Goal: Information Seeking & Learning: Learn about a topic

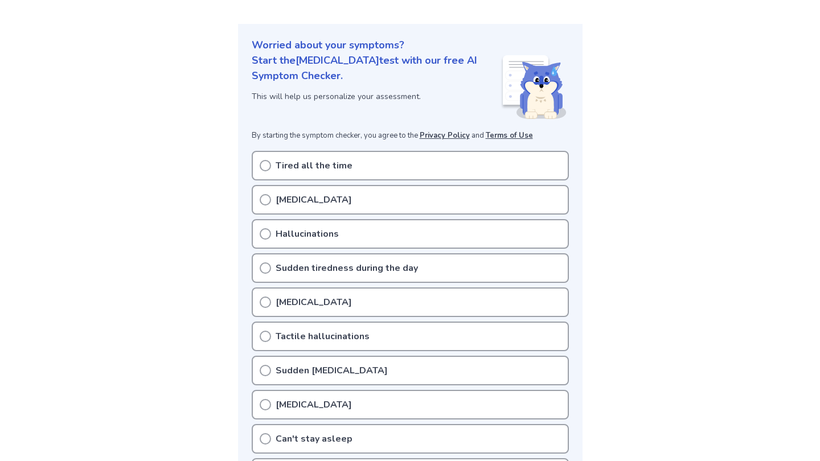
scroll to position [112, 0]
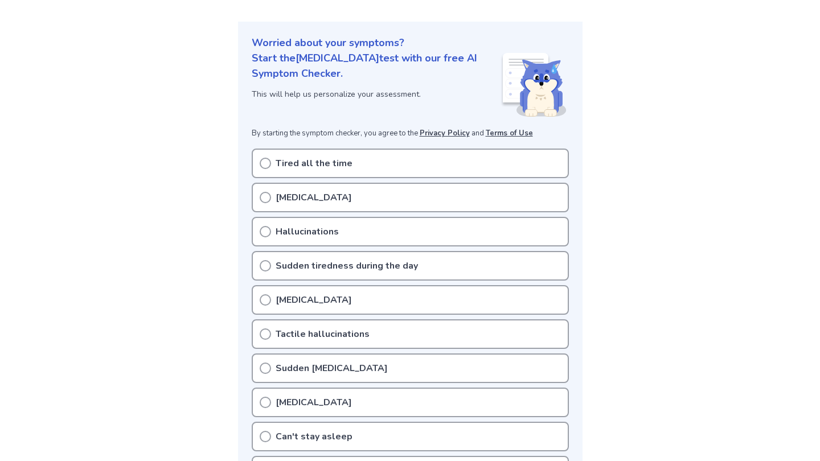
click at [314, 162] on p "Tired all the time" at bounding box center [313, 164] width 77 height 14
click at [268, 164] on icon at bounding box center [265, 163] width 11 height 11
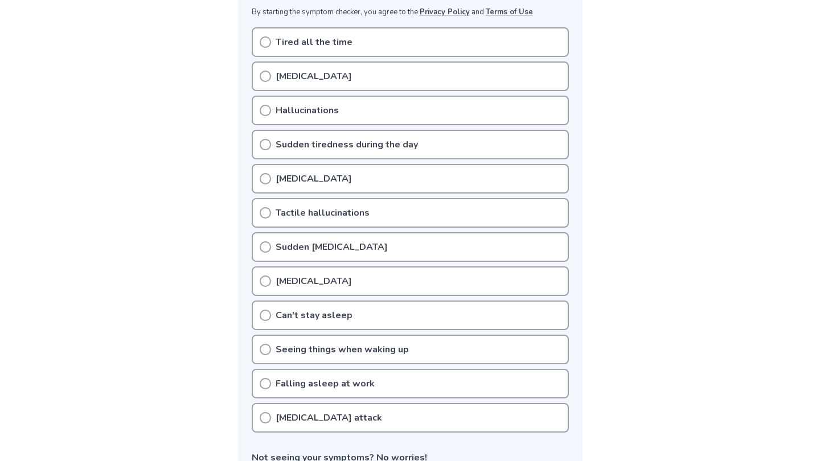
scroll to position [236, 0]
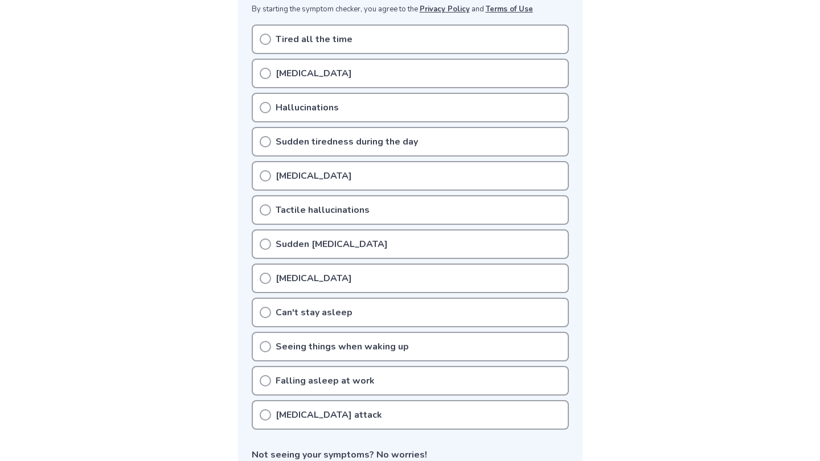
click at [316, 140] on p "Sudden tiredness during the day" at bounding box center [346, 142] width 142 height 14
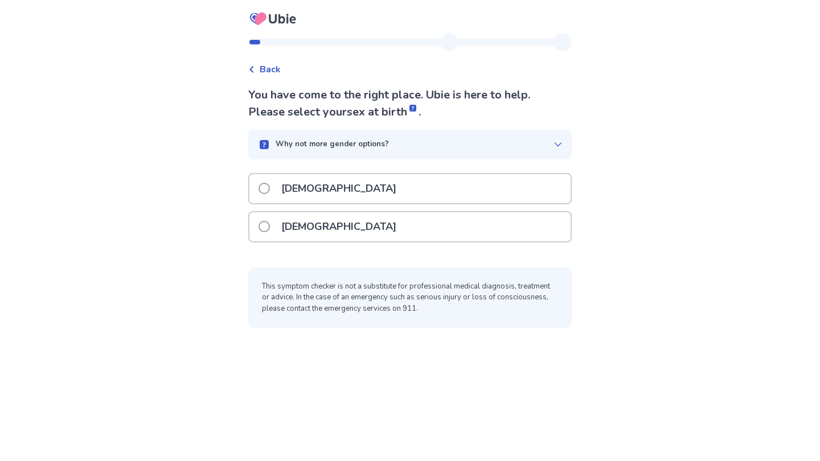
click at [296, 220] on p "Female" at bounding box center [338, 226] width 129 height 29
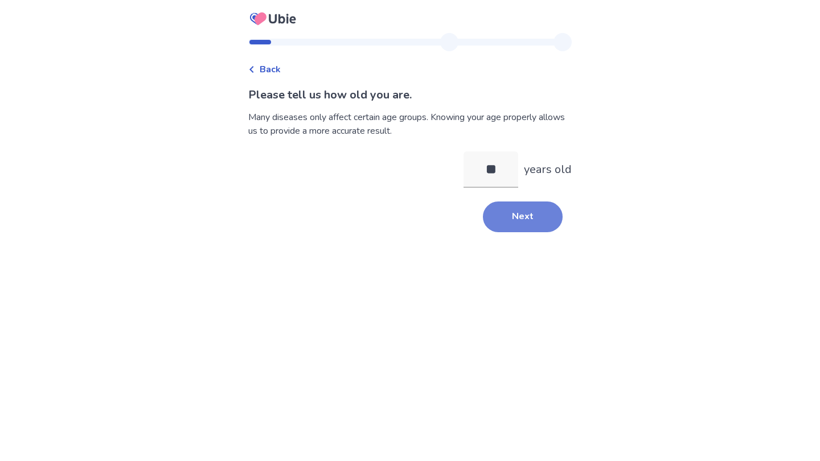
type input "**"
click at [499, 227] on button "Next" at bounding box center [523, 216] width 80 height 31
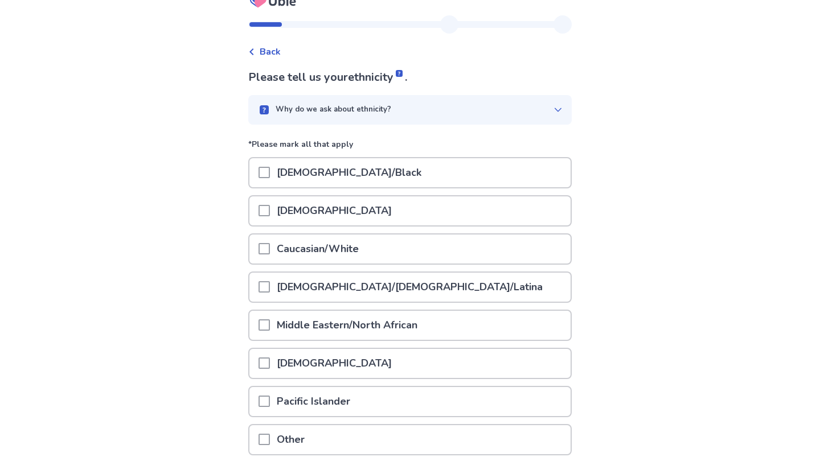
scroll to position [19, 0]
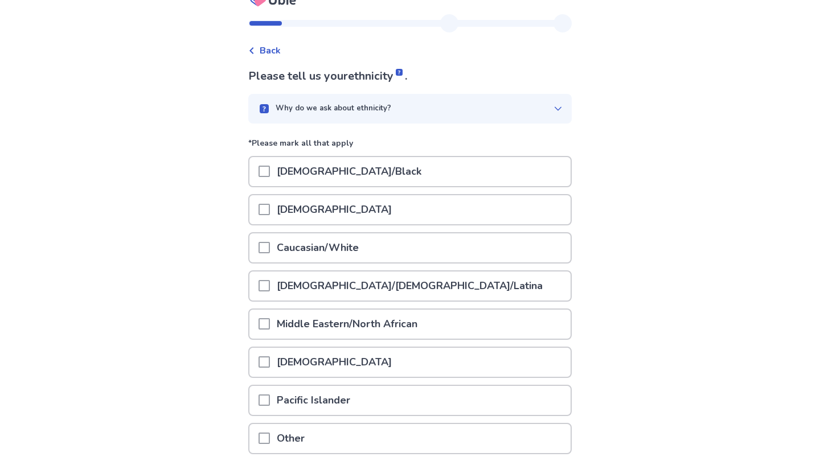
click at [381, 197] on div "Asian" at bounding box center [409, 209] width 321 height 29
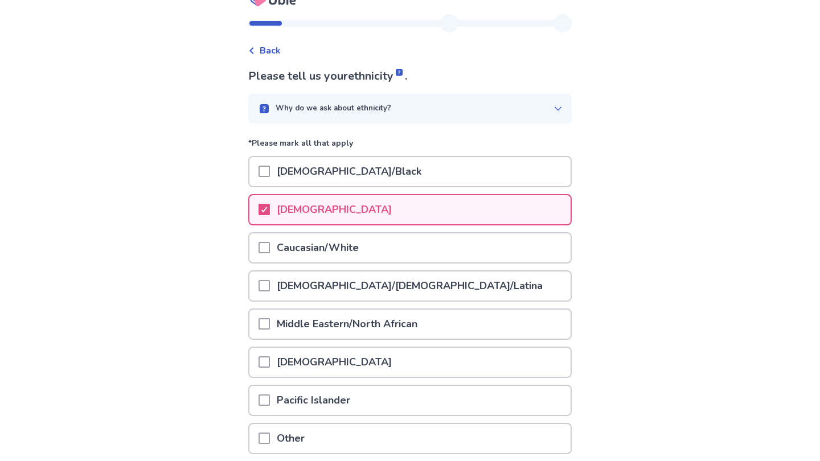
click at [364, 244] on p "Caucasian/White" at bounding box center [318, 247] width 96 height 29
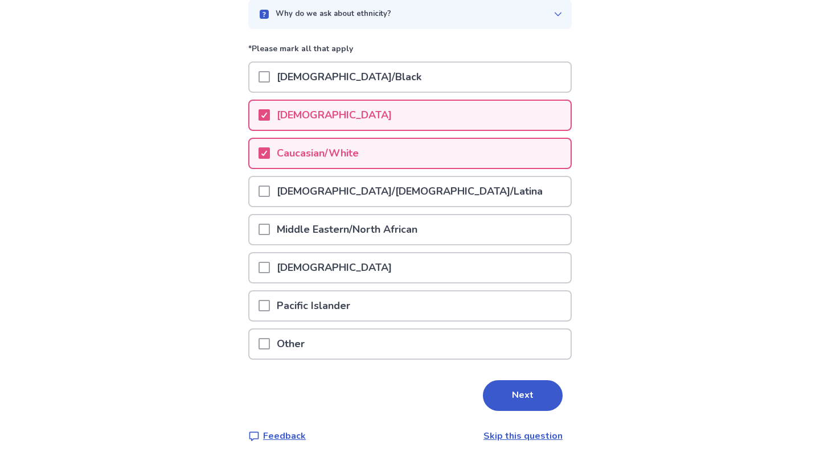
scroll to position [113, 0]
click at [504, 402] on button "Next" at bounding box center [523, 396] width 80 height 31
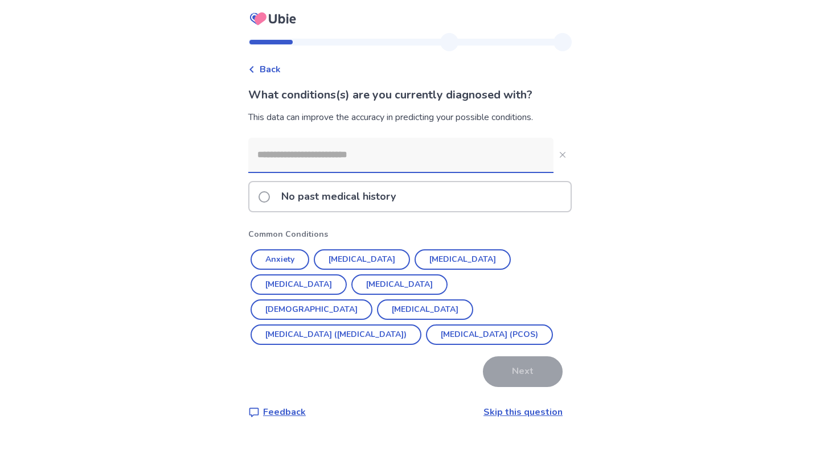
click at [364, 211] on p "No past medical history" at bounding box center [338, 196] width 128 height 29
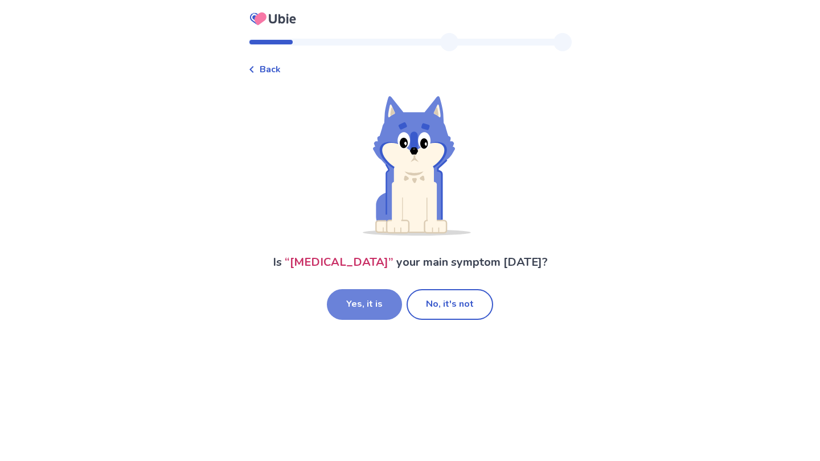
click at [375, 320] on button "Yes, it is" at bounding box center [364, 304] width 75 height 31
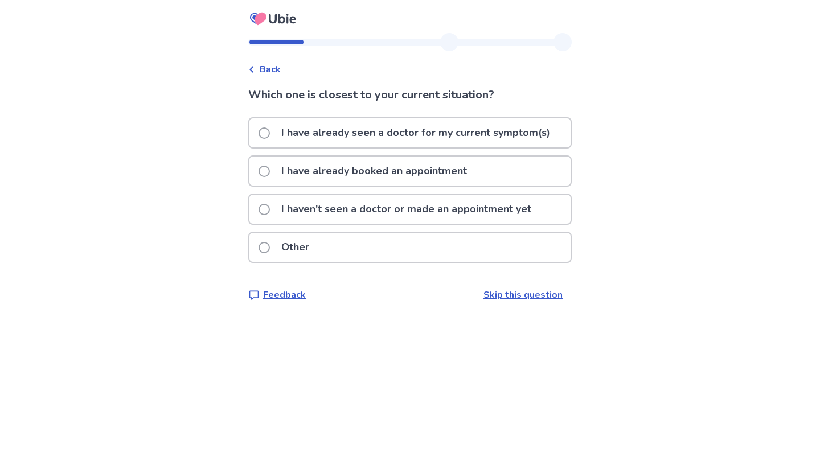
click at [363, 215] on p "I haven't seen a doctor or made an appointment yet" at bounding box center [406, 209] width 264 height 29
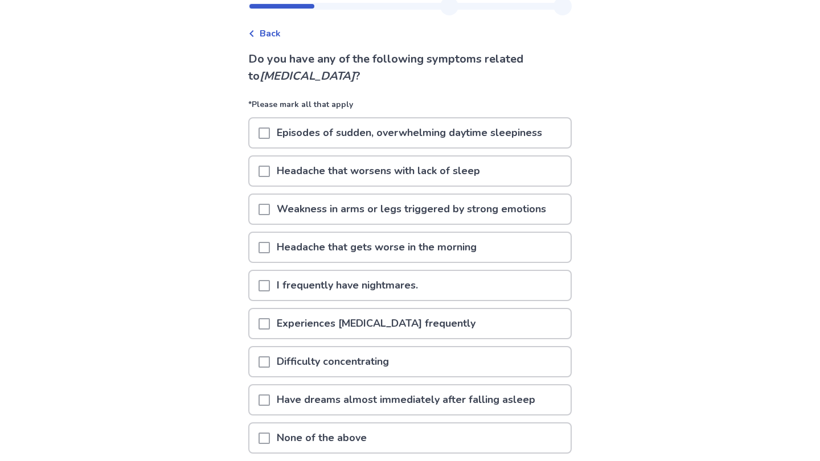
scroll to position [39, 0]
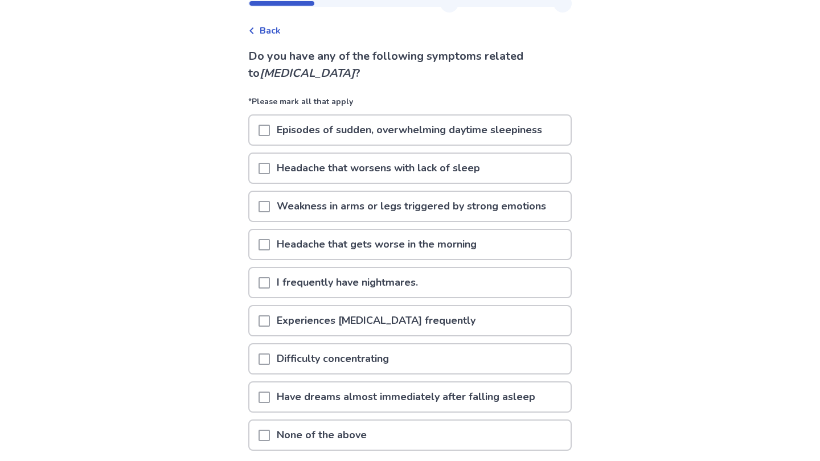
click at [373, 129] on p "Episodes of sudden, overwhelming daytime sleepiness" at bounding box center [409, 130] width 279 height 29
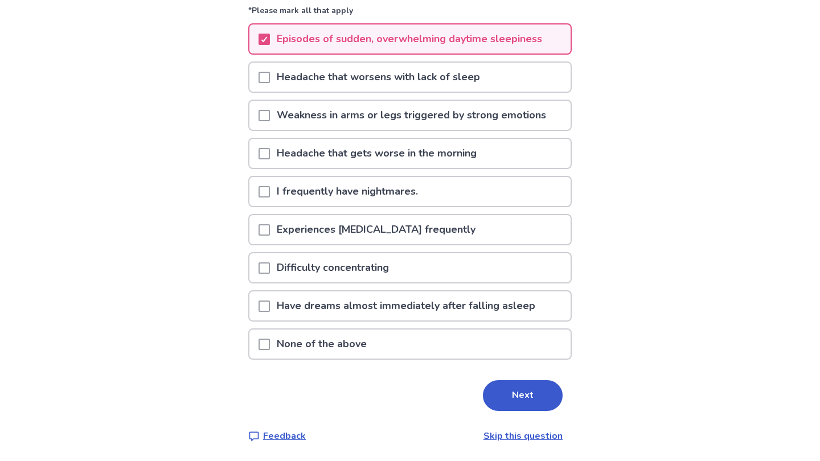
scroll to position [130, 0]
click at [337, 273] on p "Difficulty concentrating" at bounding box center [333, 267] width 126 height 29
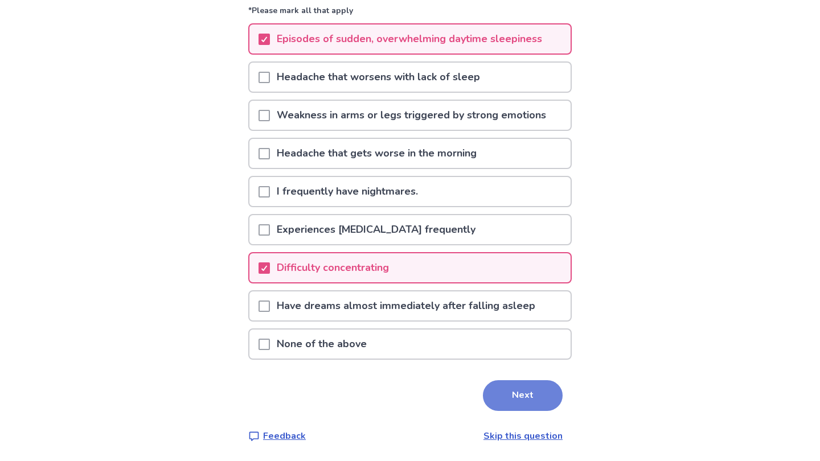
click at [495, 401] on button "Next" at bounding box center [523, 395] width 80 height 31
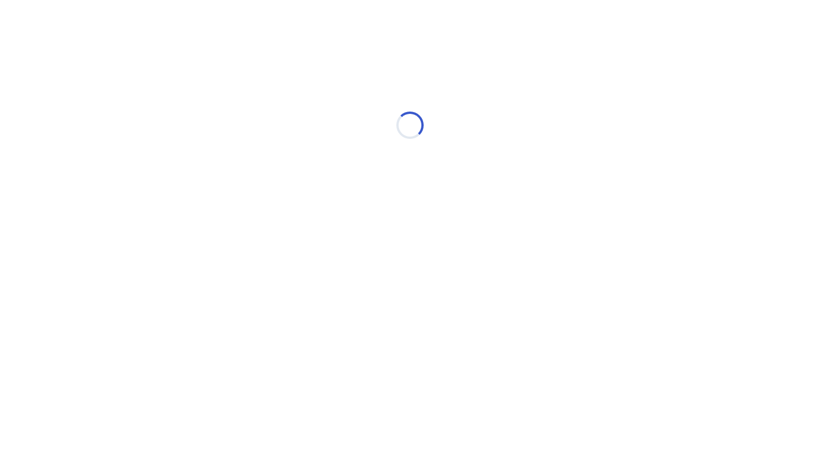
scroll to position [0, 0]
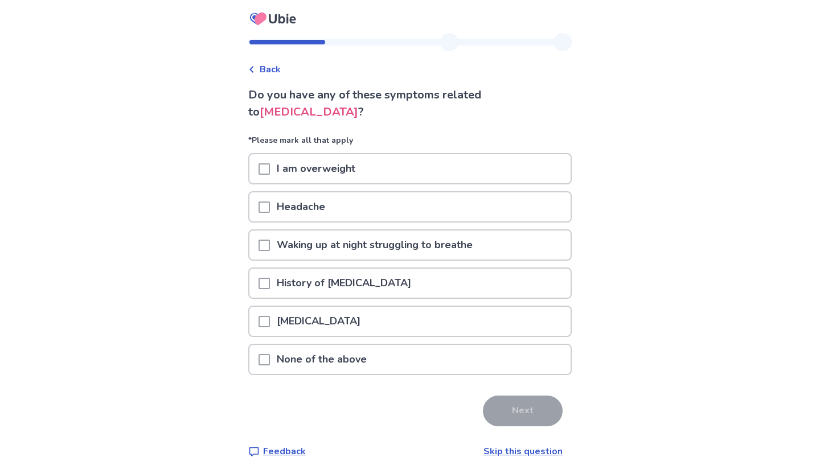
click at [371, 355] on p "None of the above" at bounding box center [322, 359] width 104 height 29
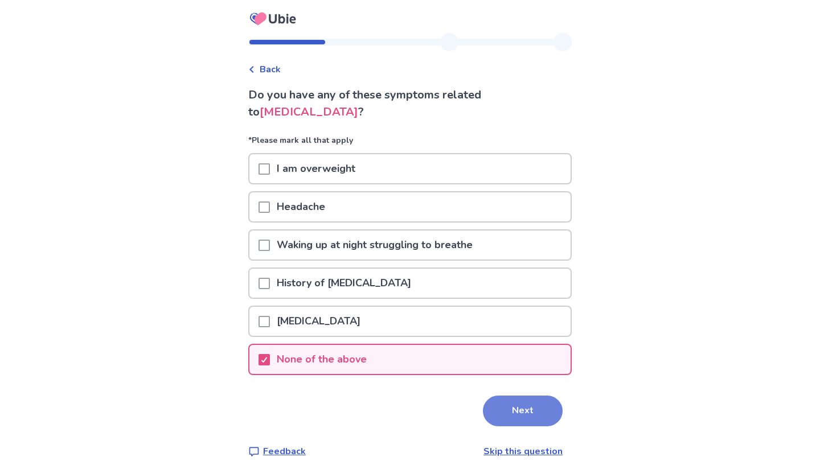
click at [497, 412] on button "Next" at bounding box center [523, 411] width 80 height 31
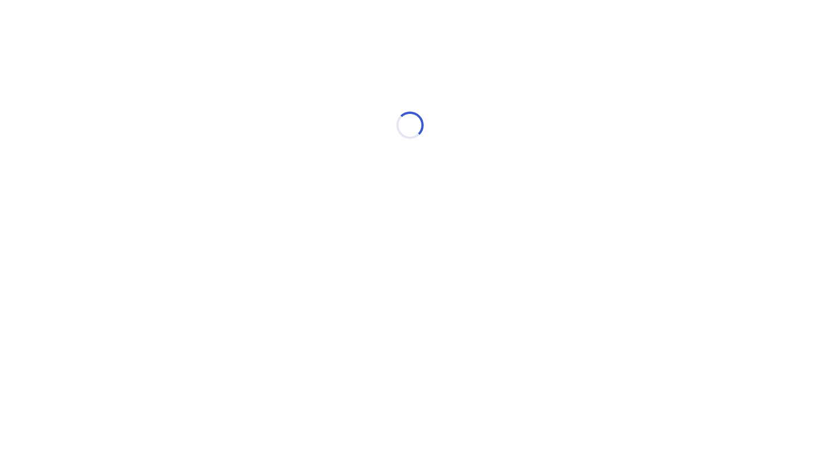
select select "*"
